Goal: Task Accomplishment & Management: Use online tool/utility

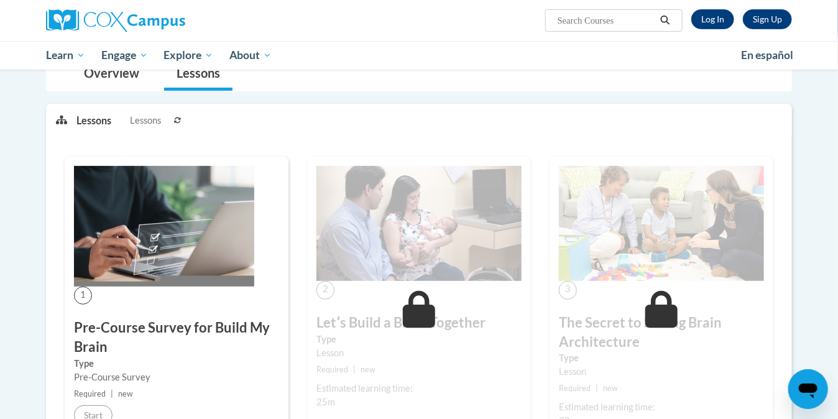
scroll to position [135, 0]
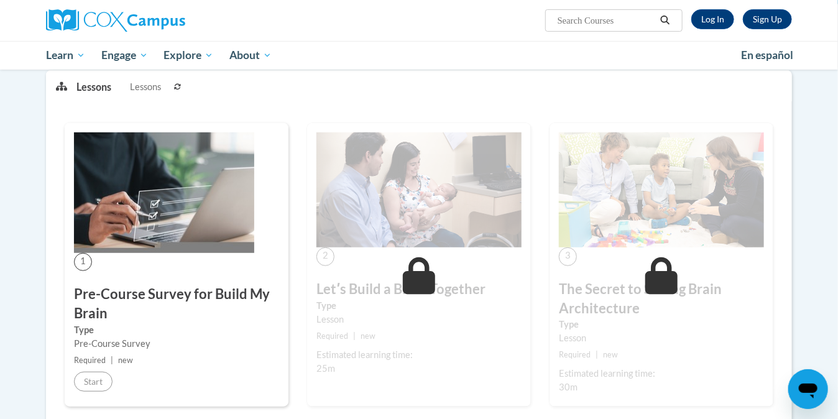
scroll to position [135, 0]
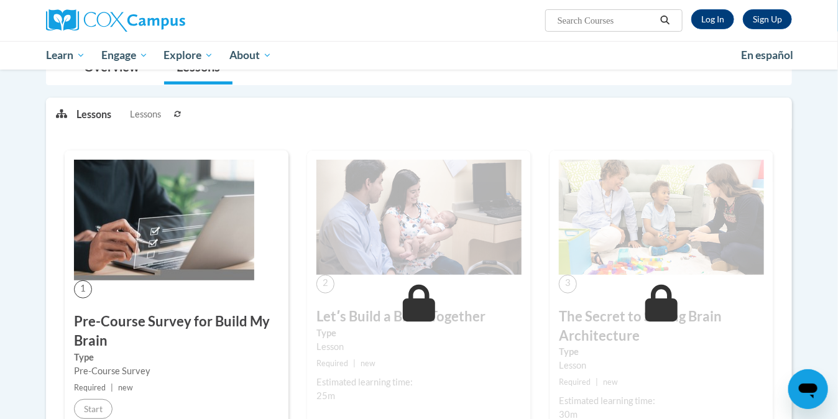
click at [178, 111] on icon at bounding box center [177, 114] width 7 height 7
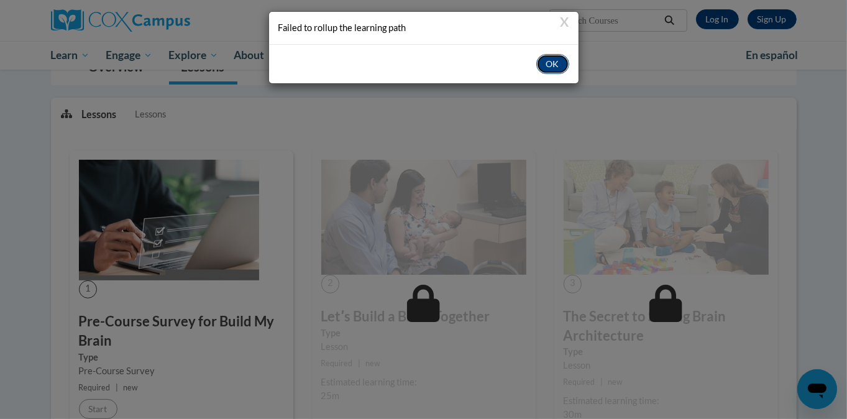
click at [554, 65] on button "OK" at bounding box center [552, 64] width 33 height 20
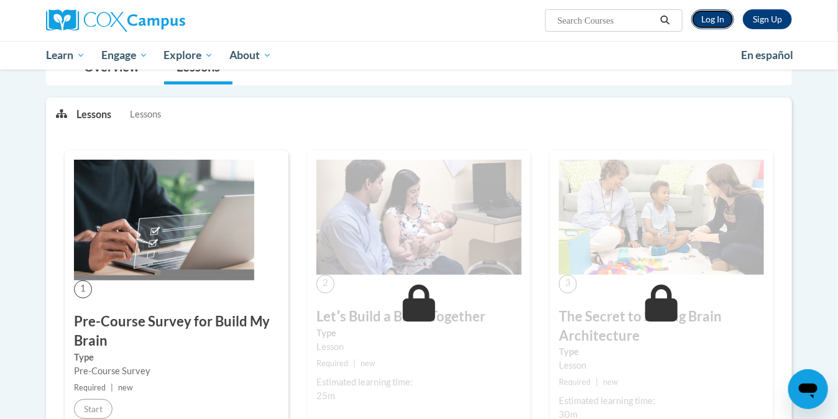
click at [715, 20] on link "Log In" at bounding box center [712, 19] width 43 height 20
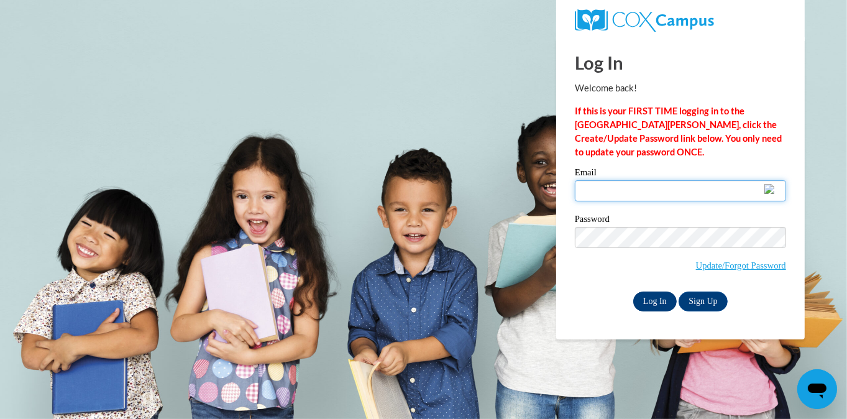
type input "hdavis8522@gmail.com"
click at [654, 301] on input "Log In" at bounding box center [655, 301] width 44 height 20
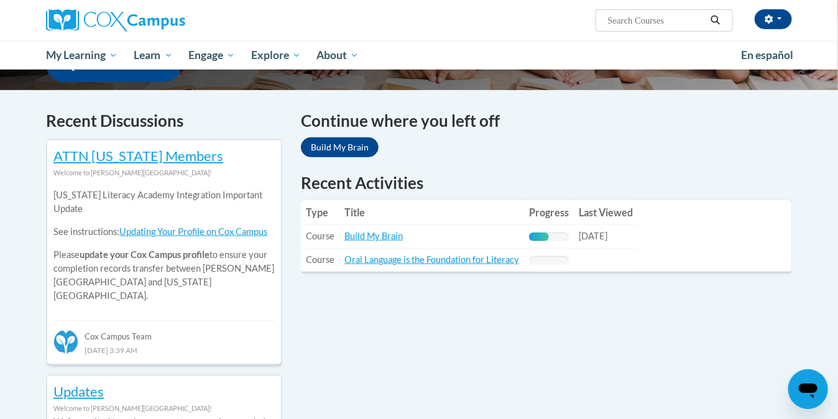
scroll to position [337, 0]
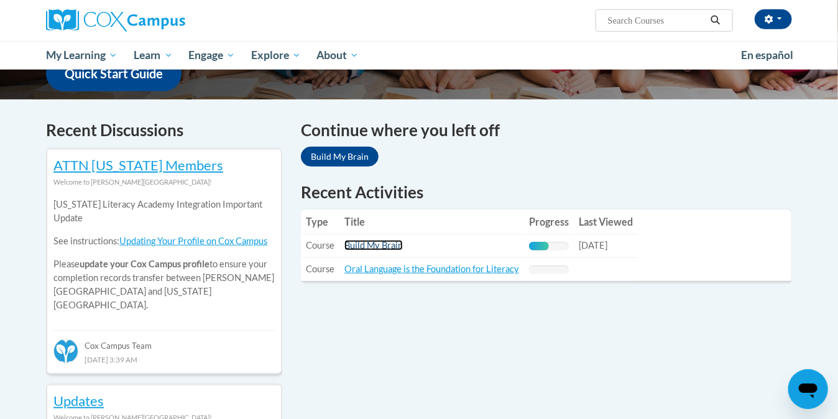
click at [364, 243] on link "Build My Brain" at bounding box center [373, 245] width 58 height 11
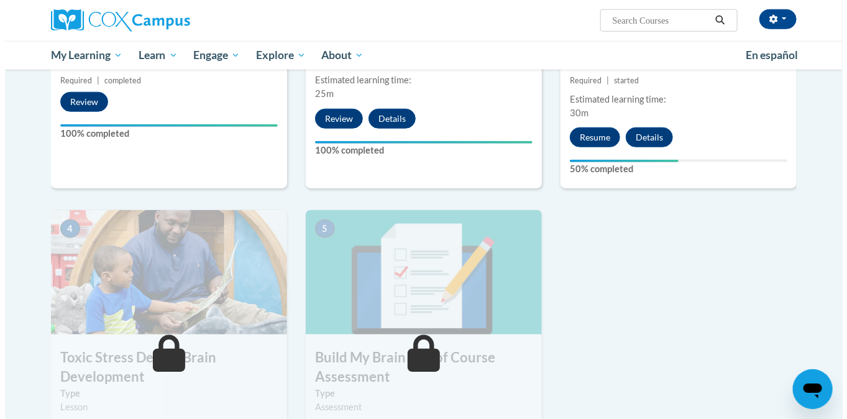
scroll to position [461, 0]
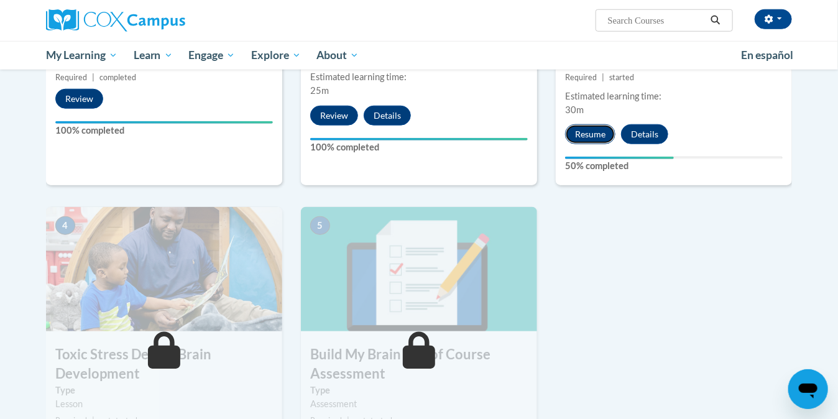
click at [584, 131] on button "Resume" at bounding box center [590, 134] width 50 height 20
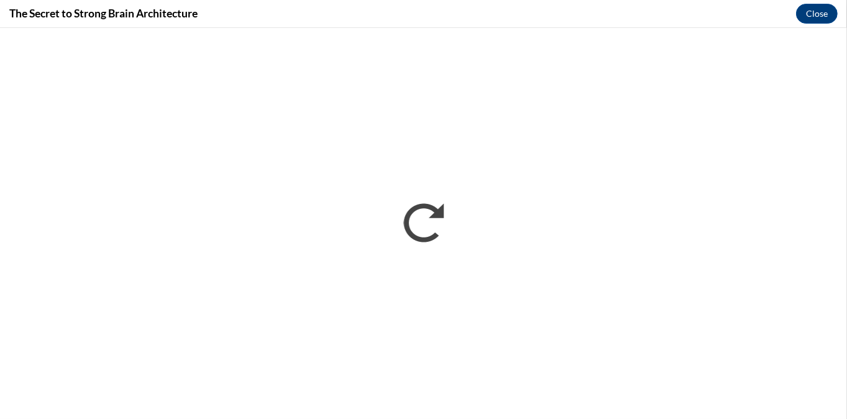
scroll to position [0, 0]
